Goal: Information Seeking & Learning: Learn about a topic

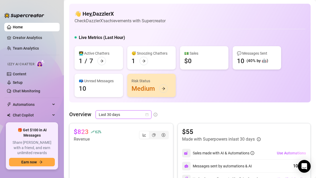
scroll to position [69, 0]
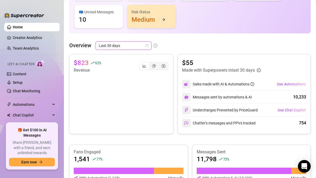
click at [113, 45] on span "Last 30 days" at bounding box center [123, 46] width 49 height 8
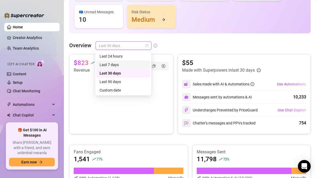
click at [111, 64] on div "Last 7 days" at bounding box center [122, 65] width 47 height 6
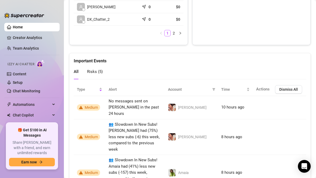
scroll to position [318, 0]
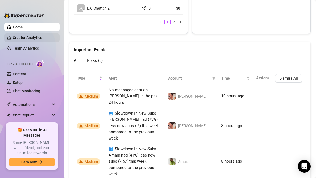
click at [38, 36] on link "Creator Analytics" at bounding box center [34, 38] width 43 height 9
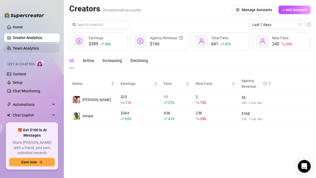
click at [34, 48] on link "Team Analytics" at bounding box center [26, 48] width 26 height 4
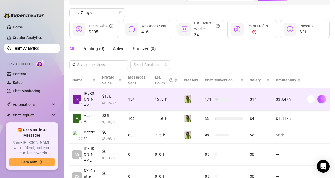
scroll to position [65, 0]
click at [117, 100] on span "$ 10.97 /h" at bounding box center [112, 102] width 20 height 5
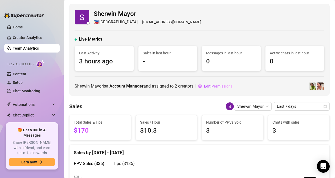
click at [211, 129] on span "3" at bounding box center [232, 131] width 53 height 10
click at [210, 128] on span "3" at bounding box center [232, 131] width 53 height 10
click at [156, 137] on div "Sales / Hour $10.3" at bounding box center [166, 127] width 61 height 25
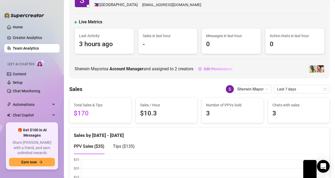
click at [77, 111] on span "$170" at bounding box center [100, 114] width 53 height 10
click at [84, 114] on span "$170" at bounding box center [100, 114] width 53 height 10
drag, startPoint x: 91, startPoint y: 113, endPoint x: 91, endPoint y: 95, distance: 18.4
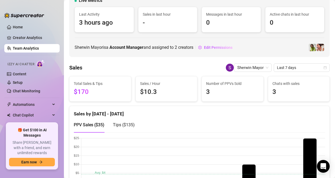
scroll to position [43, 0]
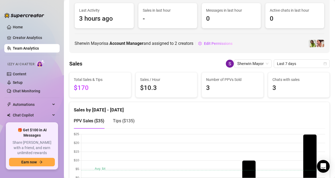
click at [118, 120] on span "Tips ( $135 )" at bounding box center [124, 121] width 22 height 5
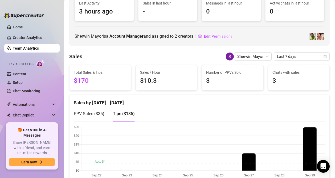
scroll to position [113, 0]
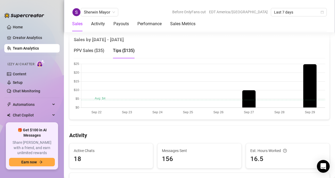
click at [258, 81] on canvas at bounding box center [199, 88] width 251 height 53
click at [253, 81] on canvas at bounding box center [199, 88] width 251 height 53
click at [248, 68] on canvas at bounding box center [199, 88] width 251 height 53
click at [93, 49] on span "PPV Sales ( $35 )" at bounding box center [89, 50] width 31 height 5
click at [118, 53] on span "Tips ( $135 )" at bounding box center [124, 50] width 22 height 5
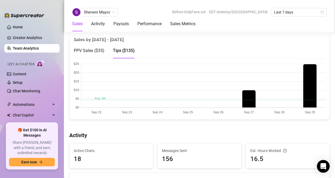
click at [93, 53] on span "PPV Sales ( $35 )" at bounding box center [89, 50] width 31 height 5
click at [122, 52] on span "Tips ( $135 )" at bounding box center [124, 50] width 22 height 5
click at [97, 52] on span "PPV Sales ( $35 )" at bounding box center [89, 50] width 31 height 5
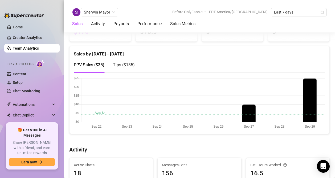
scroll to position [98, 0]
click at [250, 119] on canvas at bounding box center [199, 103] width 251 height 53
click at [298, 92] on canvas at bounding box center [199, 103] width 251 height 53
click at [310, 88] on canvas at bounding box center [199, 103] width 251 height 53
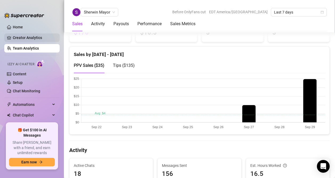
click at [24, 38] on link "Creator Analytics" at bounding box center [34, 38] width 43 height 9
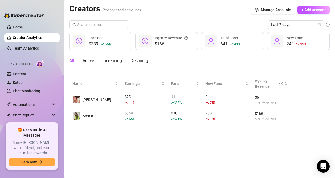
drag, startPoint x: 163, startPoint y: 130, endPoint x: 193, endPoint y: 73, distance: 65.1
click at [193, 73] on main "Creators 2 connected accounts Manage Accounts + Add Account Last 7 days $389 56…" at bounding box center [199, 89] width 271 height 178
click at [193, 73] on div "Last 7 days $389 56 % Earnings $166 Agency Revenue 641 41 % Total Fans 240 39 %…" at bounding box center [199, 72] width 260 height 104
drag, startPoint x: 180, startPoint y: 83, endPoint x: 176, endPoint y: 141, distance: 58.1
click at [176, 141] on main "Creators 2 connected accounts Manage Accounts + Add Account Last 7 days $389 56…" at bounding box center [199, 89] width 271 height 178
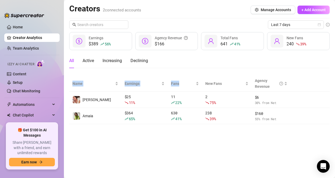
click at [176, 141] on main "Creators 2 connected accounts Manage Accounts + Add Account Last 7 days $389 56…" at bounding box center [199, 89] width 271 height 178
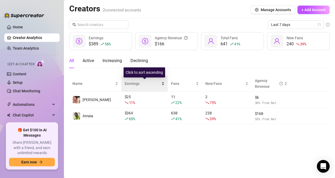
click at [156, 76] on div "Click to sort ascending" at bounding box center [143, 73] width 41 height 10
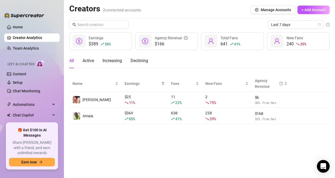
click at [39, 49] on link "Team Analytics" at bounding box center [26, 48] width 26 height 4
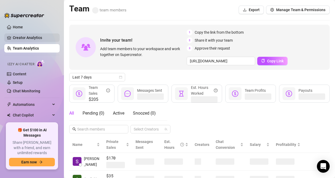
click at [36, 40] on link "Creator Analytics" at bounding box center [34, 38] width 43 height 9
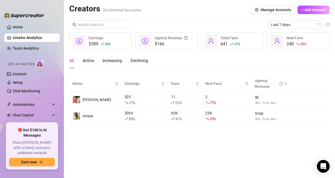
click at [203, 58] on div "All Active Increasing Declining" at bounding box center [199, 60] width 260 height 15
click at [295, 27] on span "Last 7 days" at bounding box center [295, 25] width 49 height 8
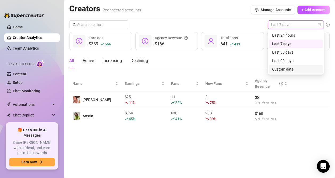
click at [285, 70] on div "Custom date" at bounding box center [295, 69] width 47 height 6
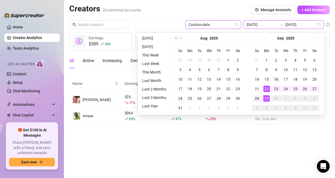
click at [274, 25] on input "[DATE]" at bounding box center [261, 25] width 30 height 6
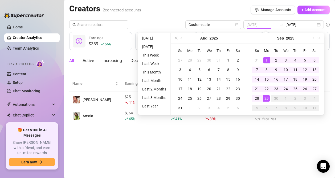
click at [266, 62] on div "1" at bounding box center [266, 60] width 6 height 6
type input "[DATE]"
click at [267, 99] on div "29" at bounding box center [266, 98] width 6 height 6
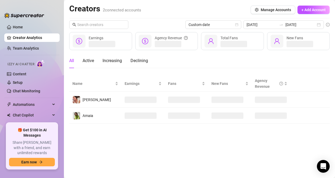
click at [265, 60] on div "All Active Increasing Declining" at bounding box center [199, 60] width 260 height 15
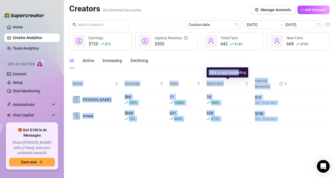
drag, startPoint x: 234, startPoint y: 130, endPoint x: 238, endPoint y: 75, distance: 54.4
click at [238, 73] on body "Home Creator Analytics Team Analytics Izzy AI Chatter Content Setup Chat Monito…" at bounding box center [167, 89] width 335 height 178
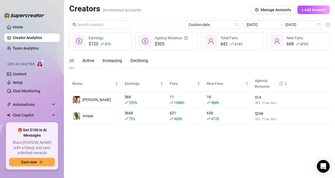
click at [215, 135] on main "Creators 2 connected accounts Manage Accounts + Add Account Custom date [DATE] …" at bounding box center [199, 89] width 271 height 178
drag, startPoint x: 281, startPoint y: 126, endPoint x: 219, endPoint y: 59, distance: 92.1
click at [219, 59] on main "Creators 2 connected accounts Manage Accounts + Add Account Custom date [DATE] …" at bounding box center [199, 89] width 271 height 178
click at [219, 59] on div "All Active Increasing Declining" at bounding box center [199, 60] width 260 height 15
click at [267, 24] on input "[DATE]" at bounding box center [261, 25] width 30 height 6
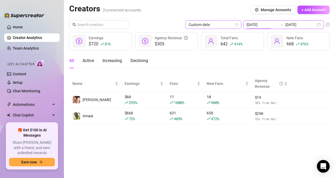
click at [238, 25] on span "Custom date" at bounding box center [212, 25] width 49 height 8
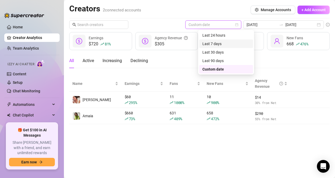
click at [217, 43] on div "Last 7 days" at bounding box center [225, 44] width 47 height 6
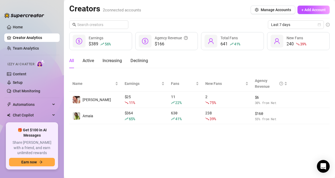
drag, startPoint x: 268, startPoint y: 61, endPoint x: 232, endPoint y: 149, distance: 95.4
click at [232, 150] on main "Creators 2 connected accounts Manage Accounts + Add Account Last 7 days $389 56…" at bounding box center [199, 89] width 271 height 178
click at [240, 124] on main "Creators 2 connected accounts Manage Accounts + Add Account Last 7 days $389 56…" at bounding box center [199, 89] width 271 height 178
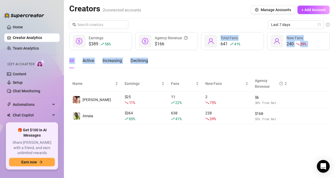
drag, startPoint x: 240, startPoint y: 136, endPoint x: 255, endPoint y: 49, distance: 88.1
click at [255, 49] on main "Creators 2 connected accounts Manage Accounts + Add Account Last 7 days $389 56…" at bounding box center [199, 89] width 271 height 178
click at [255, 49] on div "641 41 % Total Fans" at bounding box center [232, 41] width 63 height 18
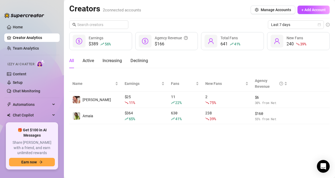
drag, startPoint x: 252, startPoint y: 60, endPoint x: 225, endPoint y: 159, distance: 102.6
click at [225, 159] on main "Creators 2 connected accounts Manage Accounts + Add Account Last 7 days $389 56…" at bounding box center [199, 89] width 271 height 178
click at [227, 154] on main "Creators 2 connected accounts Manage Accounts + Add Account Last 7 days $389 56…" at bounding box center [199, 89] width 271 height 178
drag, startPoint x: 227, startPoint y: 152, endPoint x: 267, endPoint y: 74, distance: 87.5
click at [267, 74] on main "Creators 2 connected accounts Manage Accounts + Add Account Last 7 days $389 56…" at bounding box center [199, 89] width 271 height 178
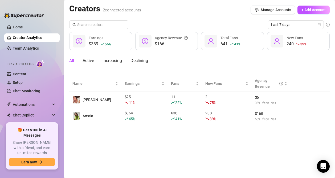
click at [267, 70] on div "All Active Increasing Declining" at bounding box center [199, 62] width 260 height 19
drag, startPoint x: 267, startPoint y: 66, endPoint x: 247, endPoint y: 158, distance: 94.3
click at [247, 158] on main "Creators 2 connected accounts Manage Accounts + Add Account Last 7 days $389 56…" at bounding box center [199, 89] width 271 height 178
click at [247, 151] on main "Creators 2 connected accounts Manage Accounts + Add Account Last 7 days $389 56…" at bounding box center [199, 89] width 271 height 178
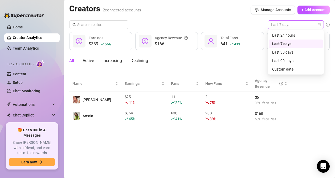
click at [292, 25] on span "Last 7 days" at bounding box center [295, 25] width 49 height 8
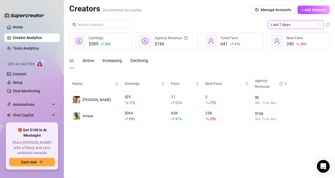
click at [291, 25] on span "Last 7 days" at bounding box center [295, 25] width 49 height 8
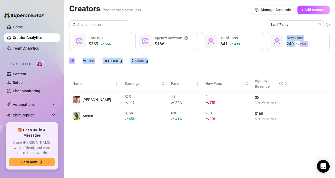
drag, startPoint x: 266, startPoint y: 47, endPoint x: 251, endPoint y: 129, distance: 83.2
click at [251, 129] on main "Creators 2 connected accounts Manage Accounts + Add Account Last 7 days $389 56…" at bounding box center [199, 89] width 271 height 178
click at [248, 138] on main "Creators 2 connected accounts Manage Accounts + Add Account Last 7 days $389 56…" at bounding box center [199, 89] width 271 height 178
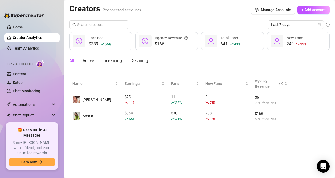
drag, startPoint x: 244, startPoint y: 139, endPoint x: 266, endPoint y: 68, distance: 74.5
click at [266, 68] on main "Creators 2 connected accounts Manage Accounts + Add Account Last 7 days $389 56…" at bounding box center [199, 89] width 271 height 178
click at [266, 68] on div "All Active Increasing Declining" at bounding box center [199, 60] width 260 height 15
drag, startPoint x: 267, startPoint y: 63, endPoint x: 249, endPoint y: 149, distance: 88.4
click at [249, 151] on main "Creators 2 connected accounts Manage Accounts + Add Account Last 7 days $389 56…" at bounding box center [199, 89] width 271 height 178
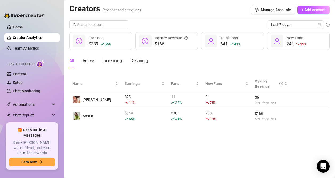
click at [250, 140] on main "Creators 2 connected accounts Manage Accounts + Add Account Last 7 days $389 56…" at bounding box center [199, 89] width 271 height 178
drag, startPoint x: 250, startPoint y: 148, endPoint x: 261, endPoint y: 61, distance: 87.4
click at [261, 61] on main "Creators 2 connected accounts Manage Accounts + Add Account Last 7 days $389 56…" at bounding box center [199, 89] width 271 height 178
click at [261, 61] on div "All Active Increasing Declining" at bounding box center [199, 60] width 260 height 15
drag, startPoint x: 264, startPoint y: 60, endPoint x: 240, endPoint y: 156, distance: 99.5
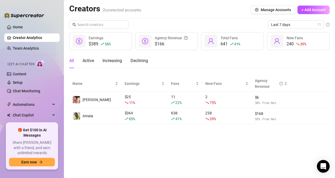
click at [240, 156] on main "Creators 2 connected accounts Manage Accounts + Add Account Last 7 days $389 56…" at bounding box center [199, 89] width 271 height 178
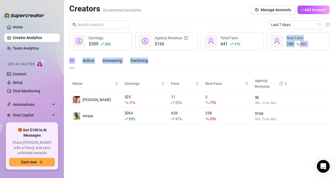
drag, startPoint x: 239, startPoint y: 155, endPoint x: 278, endPoint y: 49, distance: 112.9
click at [278, 49] on main "Creators 2 connected accounts Manage Accounts + Add Account Last 7 days $389 56…" at bounding box center [199, 89] width 271 height 178
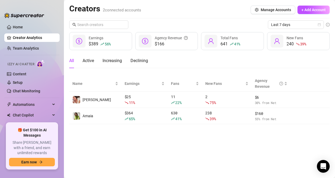
click at [278, 49] on div "240 39 % New Fans" at bounding box center [298, 41] width 63 height 18
drag, startPoint x: 272, startPoint y: 52, endPoint x: 260, endPoint y: 140, distance: 89.1
click at [260, 140] on main "Creators 2 connected accounts Manage Accounts + Add Account Last 7 days $389 56…" at bounding box center [199, 89] width 271 height 178
drag, startPoint x: 258, startPoint y: 140, endPoint x: 271, endPoint y: 62, distance: 79.3
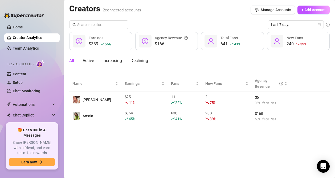
click at [271, 62] on main "Creators 2 connected accounts Manage Accounts + Add Account Last 7 days $389 56…" at bounding box center [199, 89] width 271 height 178
click at [271, 62] on div "All Active Increasing Declining" at bounding box center [199, 60] width 260 height 15
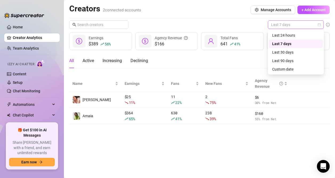
click at [278, 29] on div "Last 7 days" at bounding box center [296, 24] width 56 height 9
click at [280, 52] on div "Last 30 days" at bounding box center [295, 52] width 47 height 6
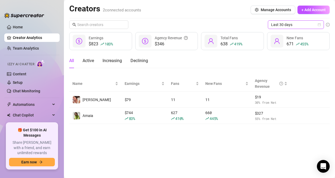
click at [286, 28] on span "Last 30 days" at bounding box center [295, 25] width 49 height 8
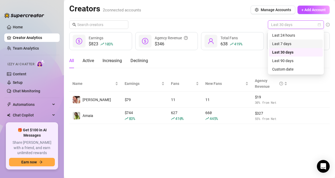
click at [281, 44] on div "Last 7 days" at bounding box center [295, 44] width 47 height 6
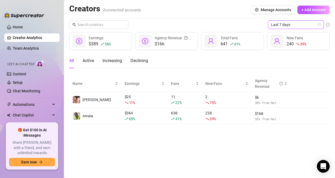
click at [289, 23] on span "Last 7 days" at bounding box center [295, 25] width 49 height 8
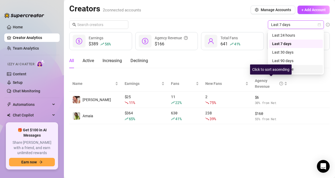
click at [281, 71] on div "Click to sort ascending" at bounding box center [270, 70] width 41 height 10
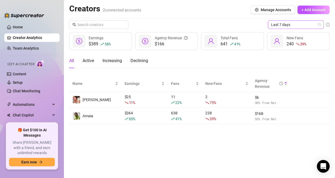
click at [284, 23] on span "Last 7 days" at bounding box center [295, 25] width 49 height 8
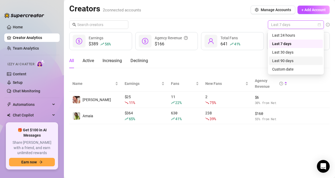
click at [281, 62] on div "Last 90 days" at bounding box center [295, 61] width 47 height 6
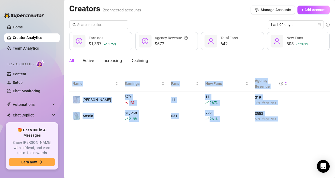
drag, startPoint x: 233, startPoint y: 75, endPoint x: 230, endPoint y: 142, distance: 67.3
click at [230, 142] on body "Home Creator Analytics Team Analytics Izzy AI Chatter Content Setup Chat Monito…" at bounding box center [167, 89] width 335 height 178
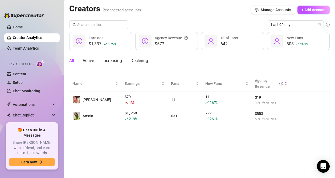
click at [230, 142] on main "Creators 2 connected accounts Manage Accounts + Add Account Last 90 days $1,337…" at bounding box center [199, 89] width 271 height 178
drag, startPoint x: 217, startPoint y: 135, endPoint x: 248, endPoint y: 61, distance: 80.3
click at [248, 61] on main "Creators 2 connected accounts Manage Accounts + Add Account Last 90 days $1,337…" at bounding box center [199, 89] width 271 height 178
click at [248, 61] on div "All Active Increasing Declining" at bounding box center [199, 60] width 260 height 15
drag, startPoint x: 250, startPoint y: 57, endPoint x: 232, endPoint y: 138, distance: 82.3
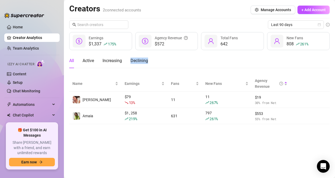
click at [232, 138] on main "Creators 2 connected accounts Manage Accounts + Add Account Last 90 days $1,337…" at bounding box center [199, 89] width 271 height 178
drag, startPoint x: 243, startPoint y: 133, endPoint x: 257, endPoint y: 60, distance: 74.4
click at [257, 60] on main "Creators 2 connected accounts Manage Accounts + Add Account Last 90 days $1,337…" at bounding box center [199, 89] width 271 height 178
click at [257, 60] on div "All Active Increasing Declining" at bounding box center [199, 60] width 260 height 15
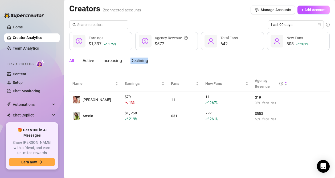
drag, startPoint x: 257, startPoint y: 56, endPoint x: 260, endPoint y: 133, distance: 76.7
click at [260, 133] on main "Creators 2 connected accounts Manage Accounts + Add Account Last 90 days $1,337…" at bounding box center [199, 89] width 271 height 178
drag, startPoint x: 257, startPoint y: 132, endPoint x: 264, endPoint y: 66, distance: 65.9
click at [264, 66] on main "Creators 2 connected accounts Manage Accounts + Add Account Last 90 days $1,337…" at bounding box center [199, 89] width 271 height 178
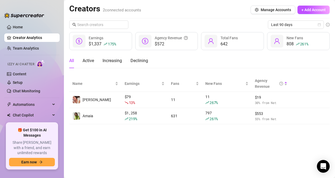
click at [264, 66] on div "All Active Increasing Declining" at bounding box center [199, 60] width 260 height 15
drag, startPoint x: 261, startPoint y: 61, endPoint x: 258, endPoint y: 142, distance: 81.2
click at [258, 142] on main "Creators 2 connected accounts Manage Accounts + Add Account Last 90 days $1,337…" at bounding box center [199, 89] width 271 height 178
drag, startPoint x: 254, startPoint y: 136, endPoint x: 278, endPoint y: 59, distance: 81.0
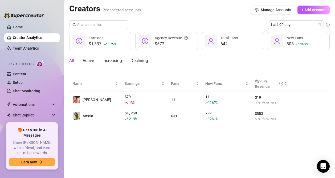
click at [278, 59] on main "Creators 2 connected accounts Manage Accounts + Add Account Last 90 days $1,337…" at bounding box center [199, 89] width 271 height 178
click at [278, 59] on div "All Active Increasing Declining" at bounding box center [199, 60] width 260 height 15
drag, startPoint x: 269, startPoint y: 59, endPoint x: 270, endPoint y: 138, distance: 79.5
click at [270, 138] on main "Creators 2 connected accounts Manage Accounts + Add Account Last 90 days $1,337…" at bounding box center [199, 89] width 271 height 178
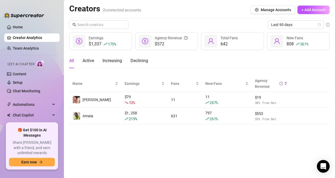
drag, startPoint x: 262, startPoint y: 128, endPoint x: 286, endPoint y: 60, distance: 72.7
click at [286, 60] on main "Creators 2 connected accounts Manage Accounts + Add Account Last 90 days $1,337…" at bounding box center [199, 89] width 271 height 178
click at [286, 60] on div "All Active Increasing Declining" at bounding box center [199, 60] width 260 height 15
drag, startPoint x: 279, startPoint y: 60, endPoint x: 278, endPoint y: 126, distance: 66.0
click at [278, 126] on main "Creators 2 connected accounts Manage Accounts + Add Account Last 90 days $1,337…" at bounding box center [199, 89] width 271 height 178
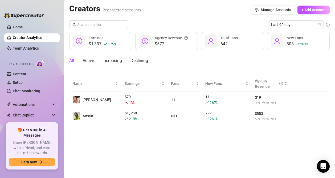
click at [278, 126] on main "Creators 2 connected accounts Manage Accounts + Add Account Last 90 days $1,337…" at bounding box center [199, 89] width 271 height 178
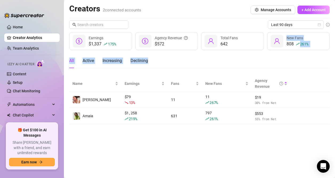
drag, startPoint x: 267, startPoint y: 126, endPoint x: 288, endPoint y: 52, distance: 76.7
click at [288, 52] on main "Creators 2 connected accounts Manage Accounts + Add Account Last 90 days $1,337…" at bounding box center [199, 89] width 271 height 178
